Goal: Task Accomplishment & Management: Manage account settings

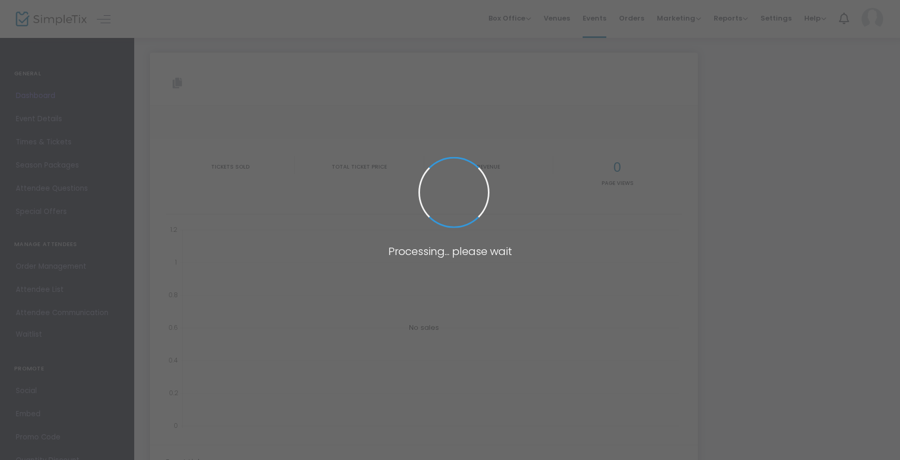
type input "[URL][DOMAIN_NAME]"
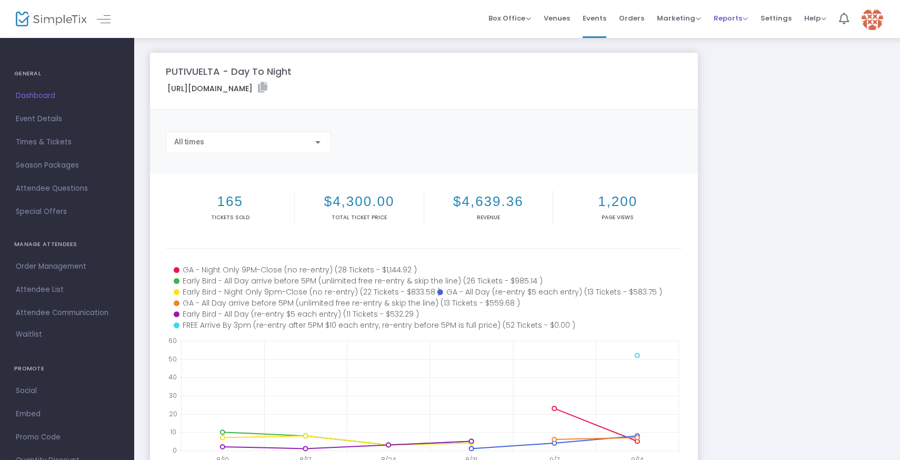
click at [743, 18] on span "Reports" at bounding box center [731, 18] width 34 height 10
click at [874, 95] on div "PUTIVUELTA - Day To Night [URL][DOMAIN_NAME] Copy All times 165 Tickets sold $4…" at bounding box center [517, 315] width 745 height 524
click at [785, 17] on span "Settings" at bounding box center [776, 18] width 31 height 27
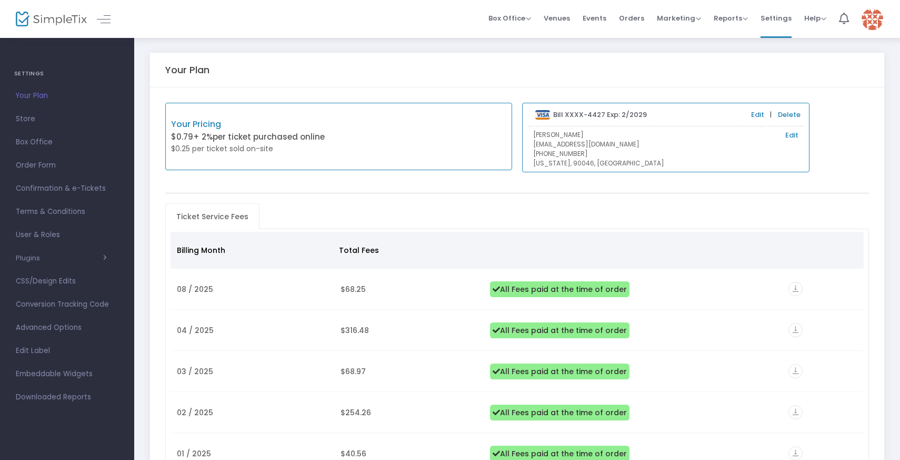
click at [95, 18] on div at bounding box center [93, 19] width 52 height 38
click at [103, 21] on link at bounding box center [104, 19] width 14 height 14
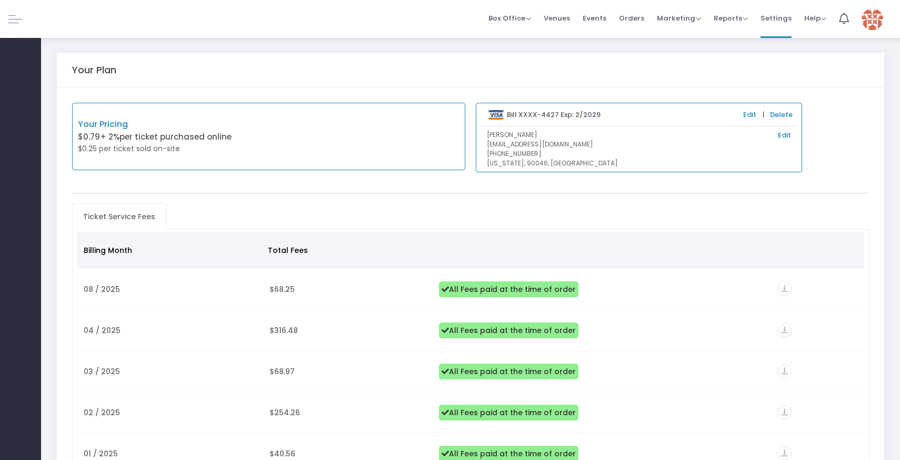
click at [18, 19] on link at bounding box center [15, 19] width 14 height 14
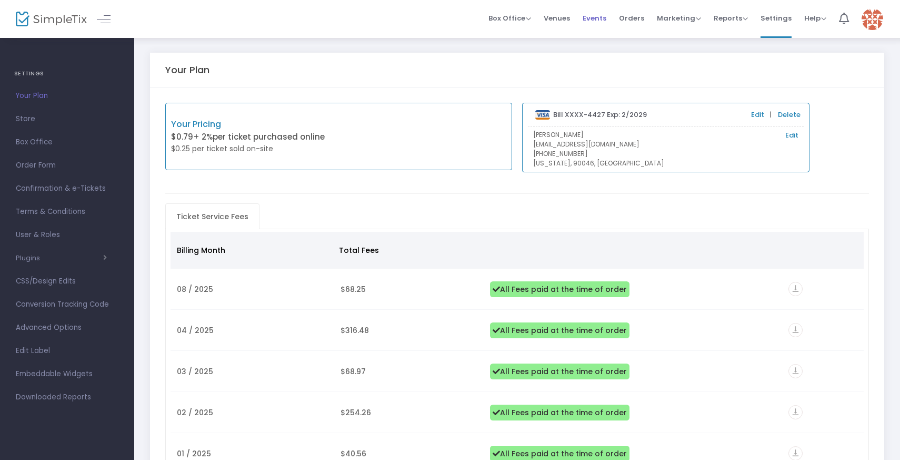
click at [596, 16] on span "Events" at bounding box center [595, 18] width 24 height 27
